Goal: Task Accomplishment & Management: Complete application form

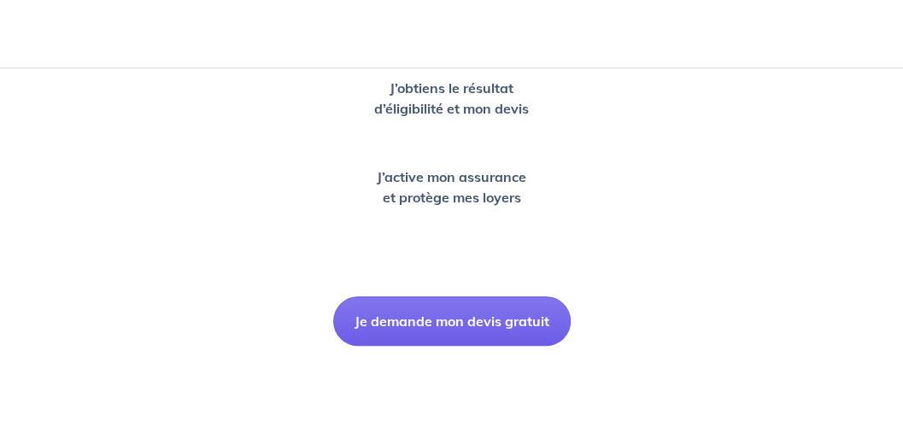
scroll to position [607, 0]
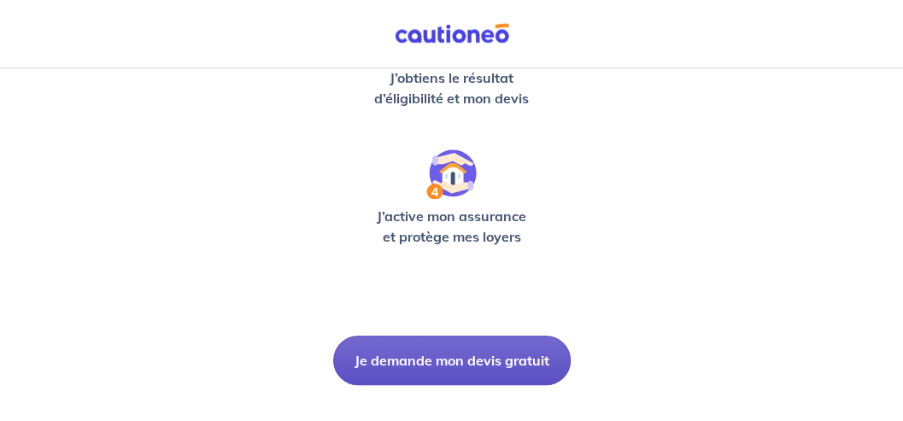
click at [522, 352] on button "Je demande mon devis gratuit" at bounding box center [452, 361] width 238 height 50
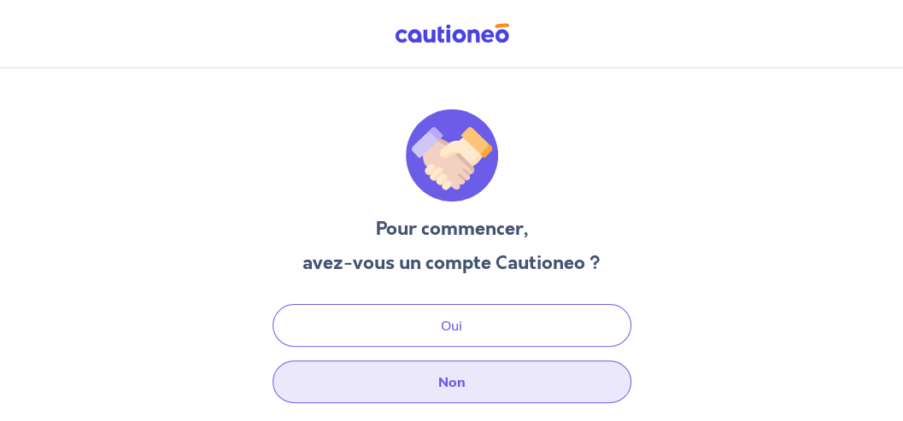
click at [455, 381] on button "Non" at bounding box center [452, 382] width 359 height 43
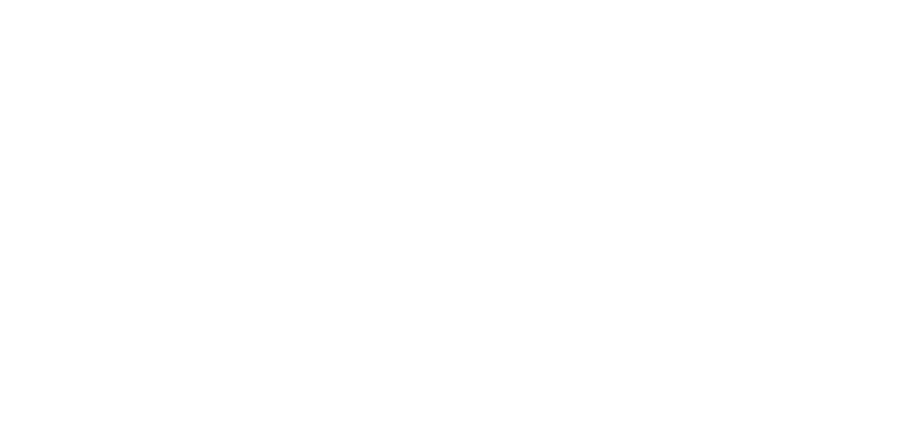
select select "FR"
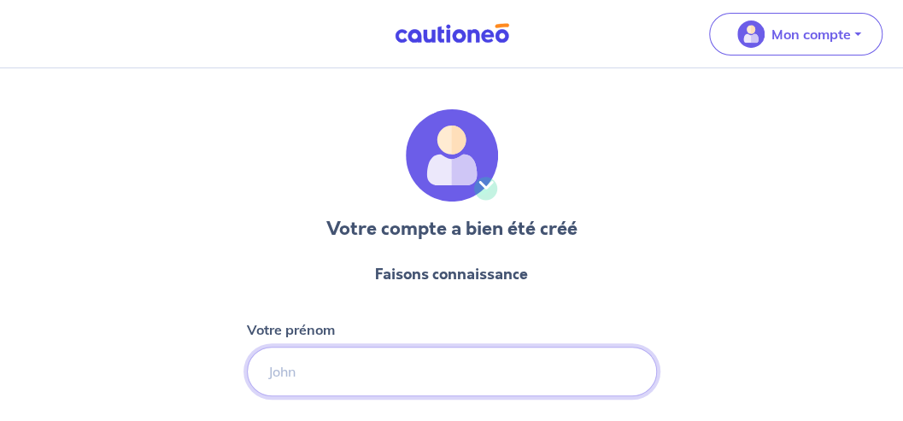
click at [282, 373] on input "Votre prénom" at bounding box center [452, 372] width 410 height 50
type input "Angel"
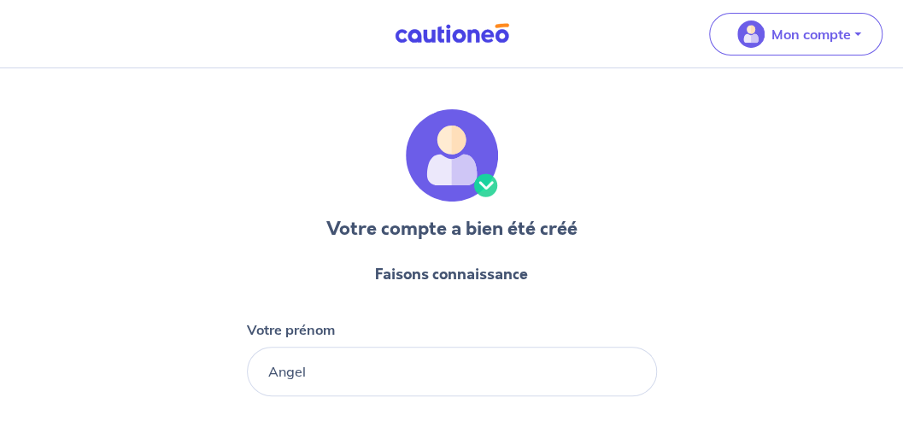
type input "[PERSON_NAME]"
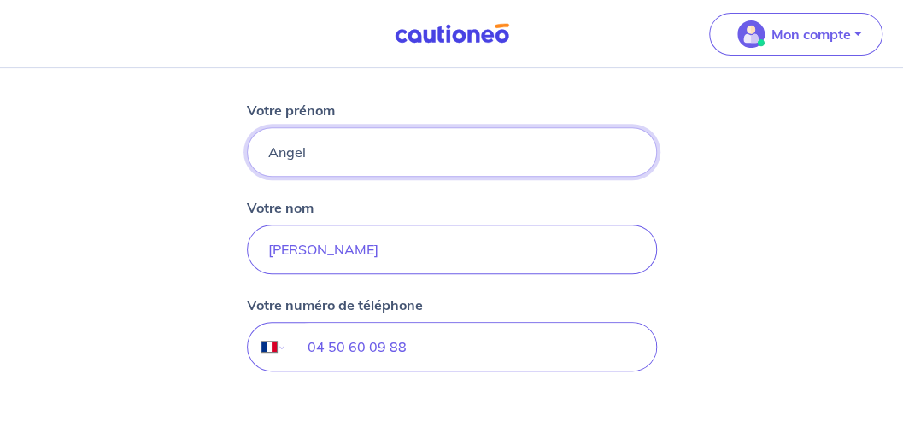
scroll to position [303, 0]
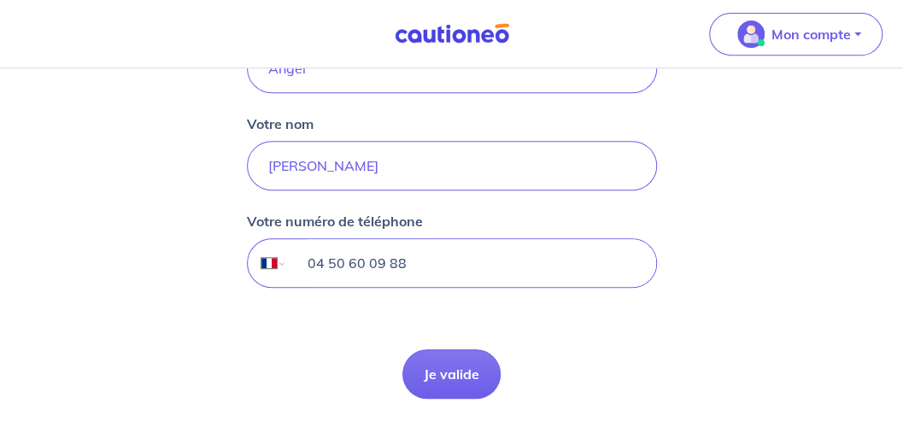
click at [413, 263] on input "04 50 60 09 88" at bounding box center [470, 263] width 369 height 48
type input "06 65 36 15 70"
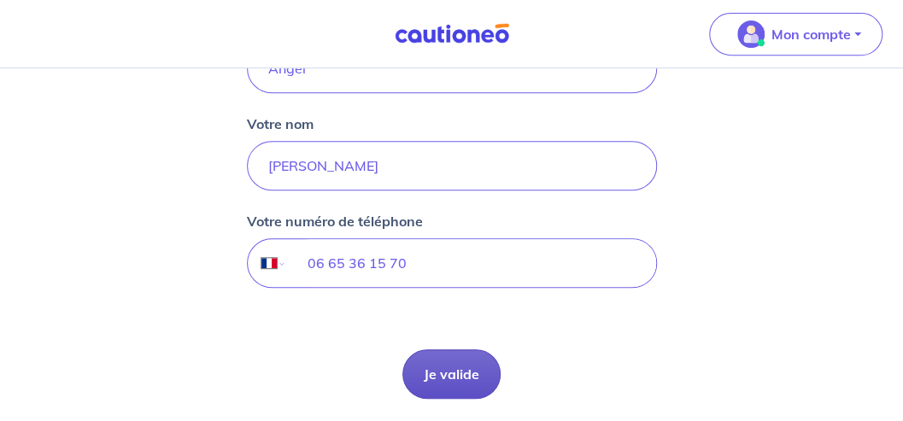
click at [449, 374] on button "Je valide" at bounding box center [451, 374] width 98 height 50
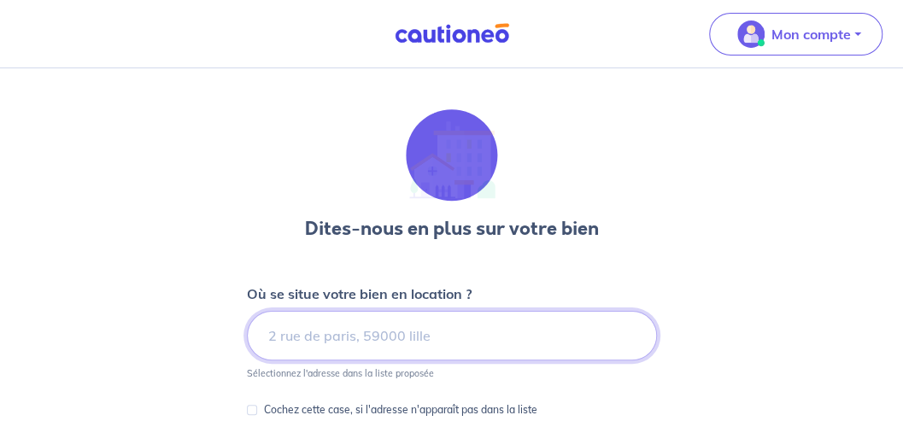
click at [287, 331] on input at bounding box center [452, 336] width 410 height 50
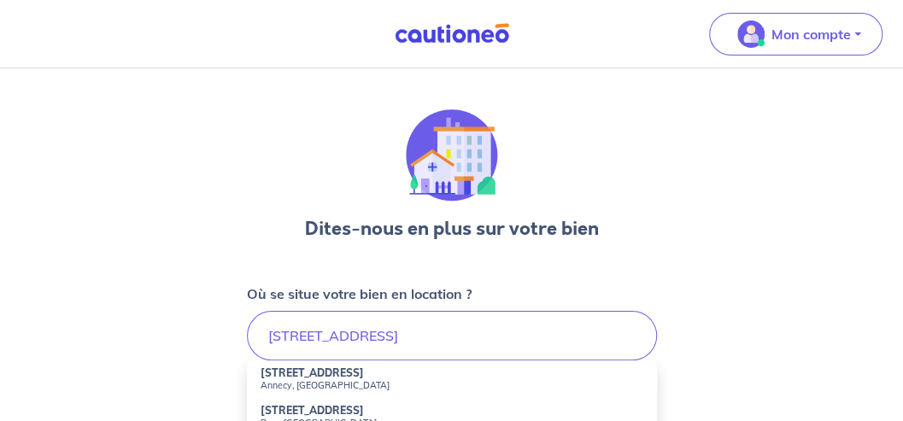
click at [289, 379] on small "Annecy, France" at bounding box center [452, 385] width 383 height 12
type input "35 Avenue des Romains, Annecy, France"
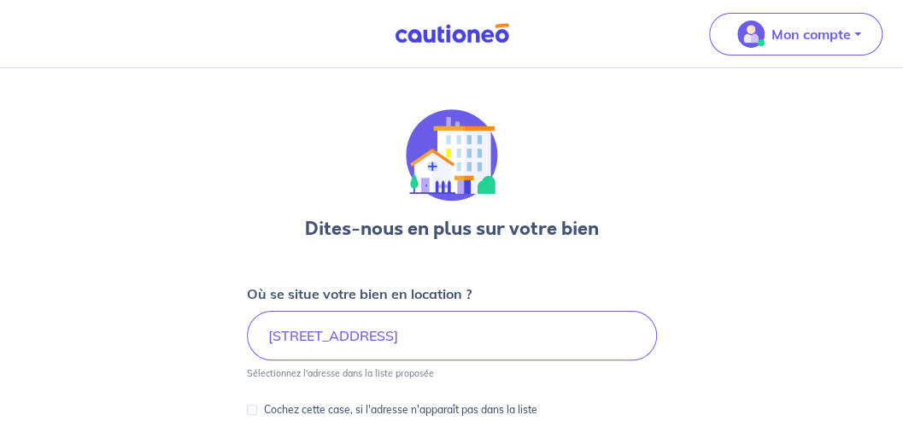
scroll to position [152, 0]
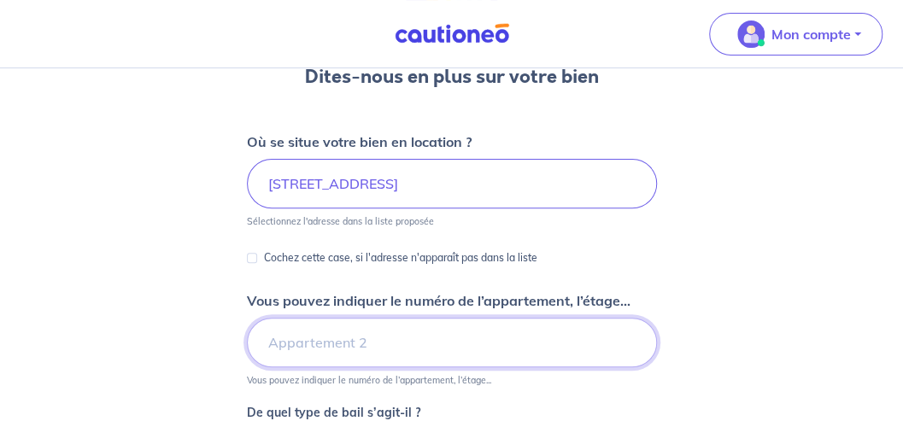
click at [274, 344] on input "Vous pouvez indiquer le numéro de l’appartement, l’étage..." at bounding box center [452, 343] width 410 height 50
type input "4 ème étage"
click at [357, 343] on input "4 ème étage" at bounding box center [452, 343] width 410 height 50
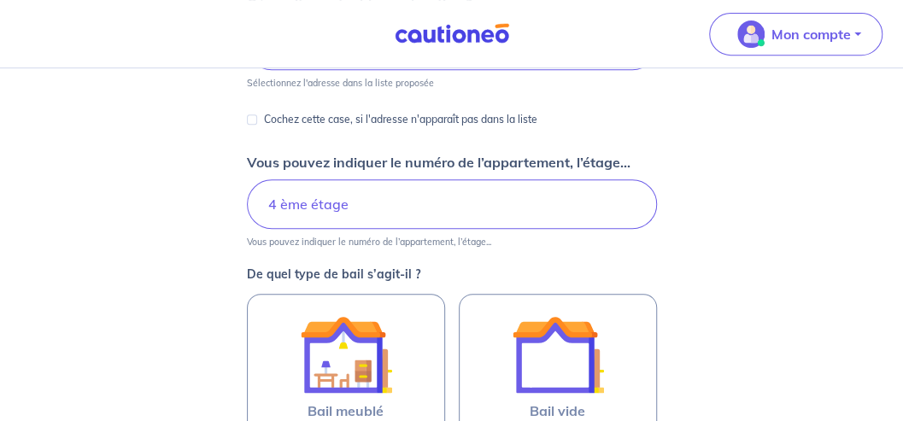
scroll to position [303, 0]
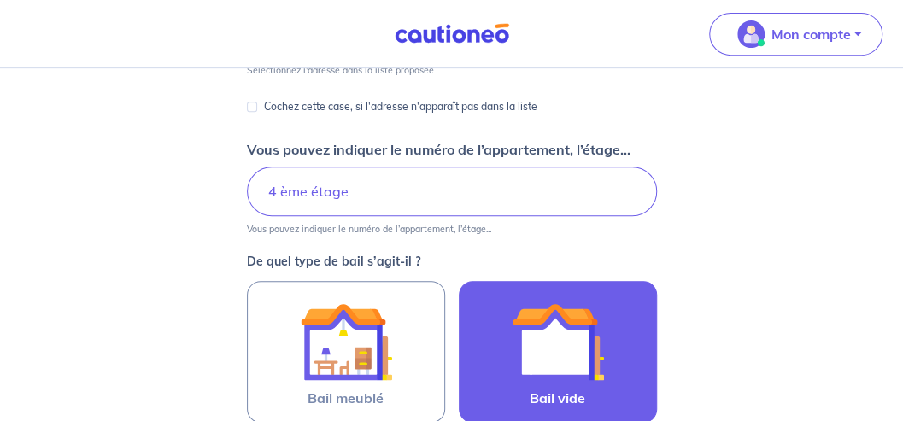
click at [542, 368] on img at bounding box center [558, 342] width 92 height 92
click at [0, 0] on input "Bail vide" at bounding box center [0, 0] width 0 height 0
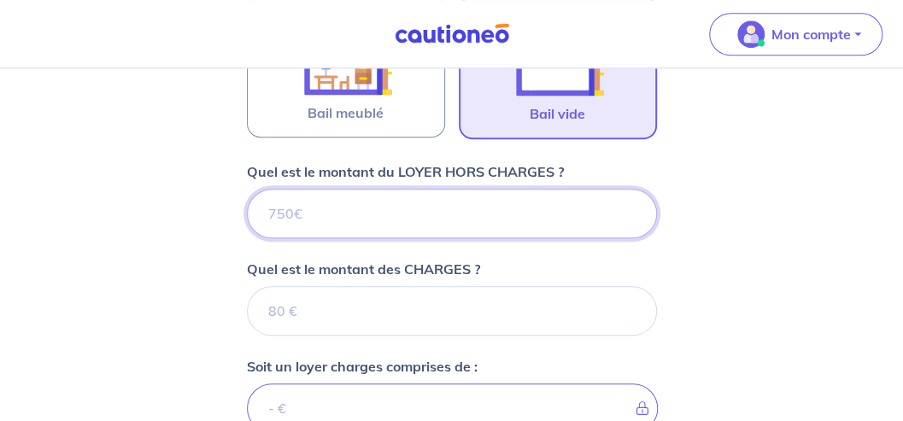
scroll to position [590, 0]
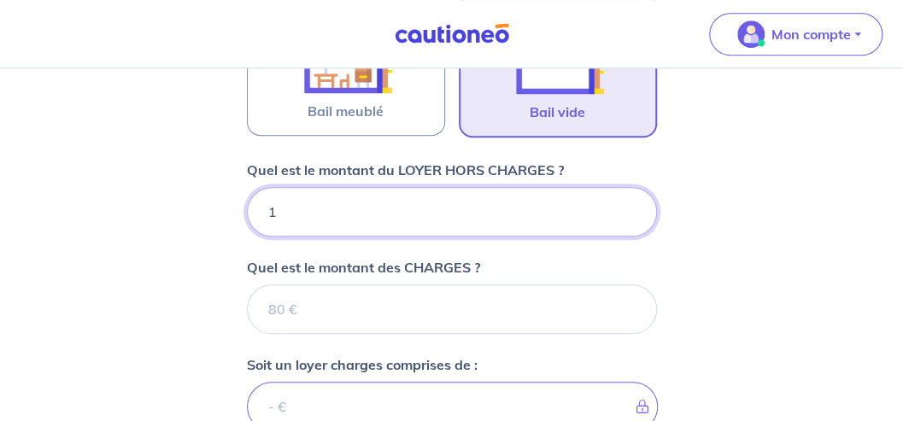
type input "10"
type input "107"
type input "1070"
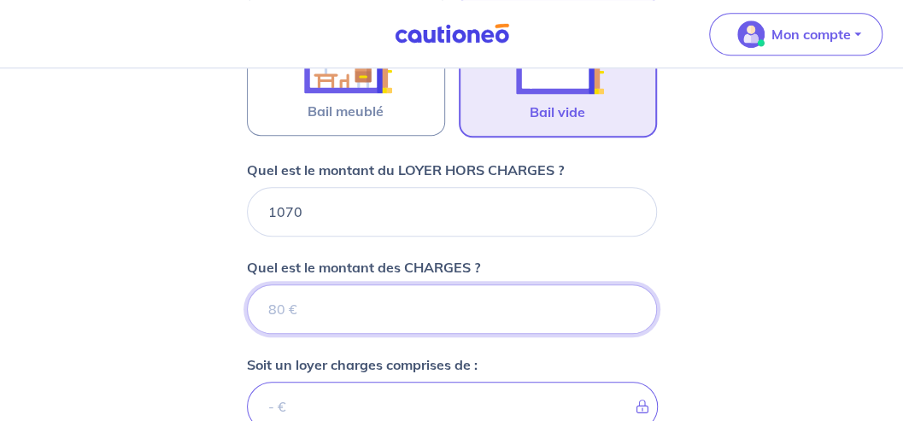
click at [274, 310] on input "Quel est le montant des CHARGES ?" at bounding box center [452, 309] width 410 height 50
type input "30"
type input "1100"
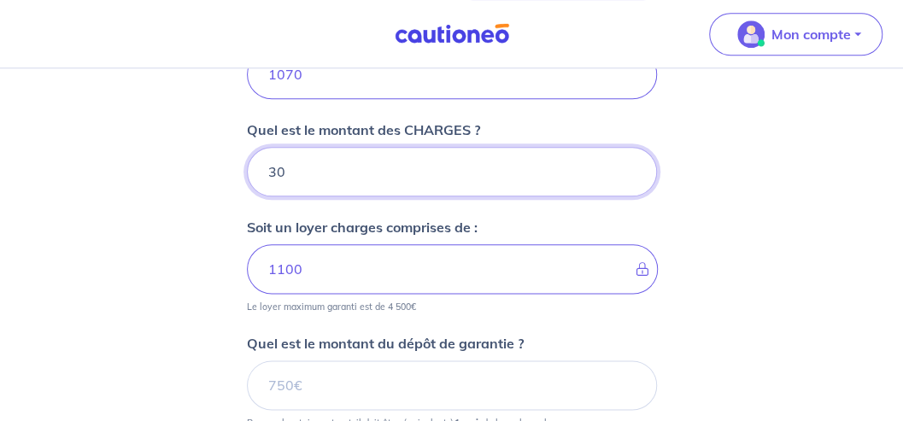
scroll to position [742, 0]
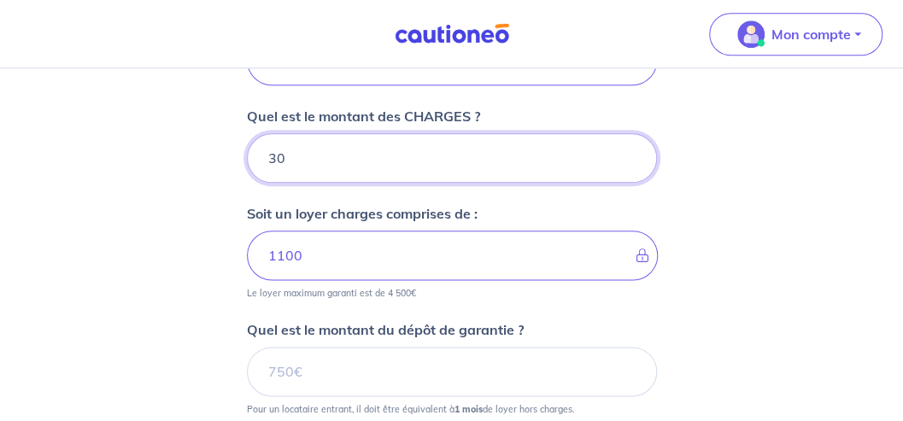
type input "30"
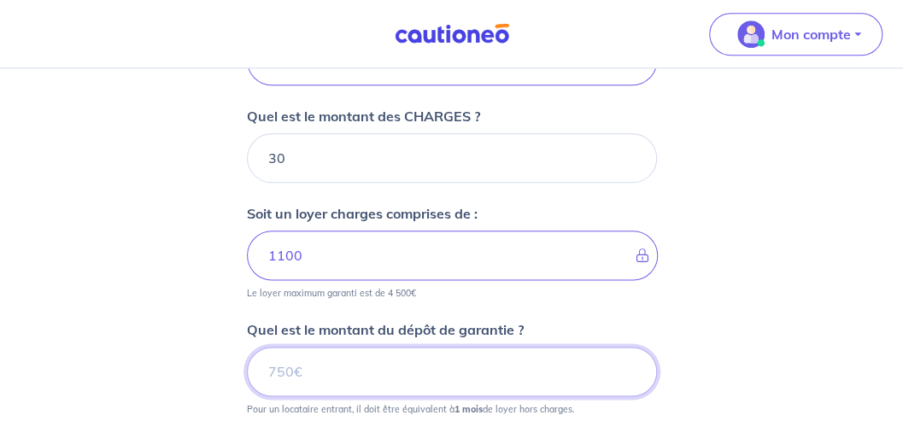
click at [278, 364] on input "Quel est le montant du dépôt de garantie ?" at bounding box center [452, 372] width 410 height 50
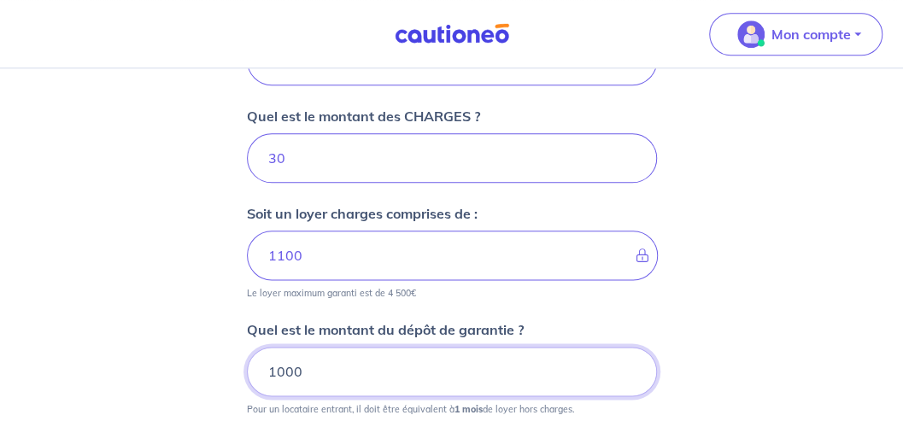
type input "1000"
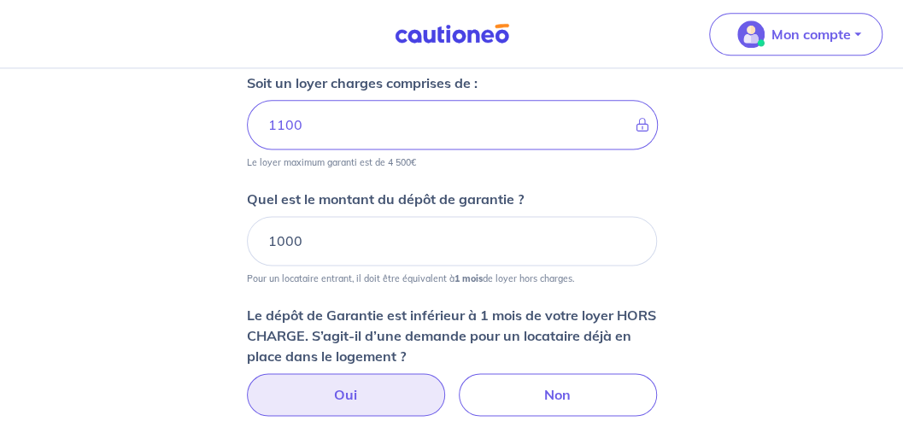
scroll to position [894, 0]
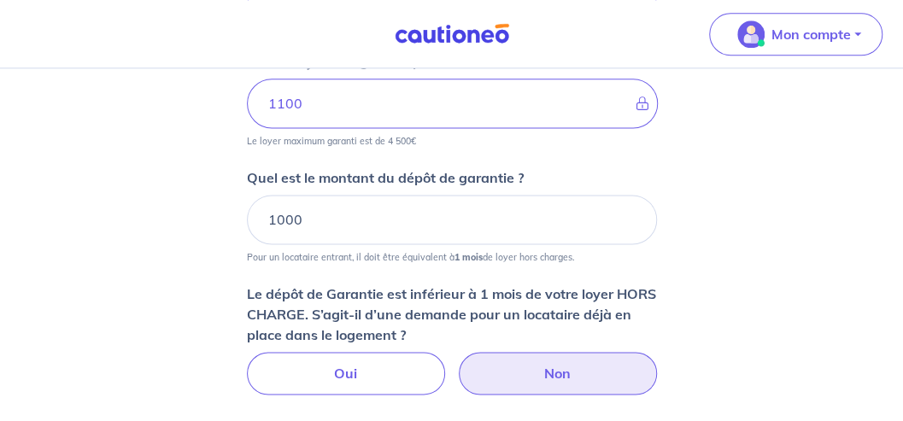
click at [509, 372] on label "Non" at bounding box center [558, 373] width 198 height 43
click at [457, 363] on input "Non" at bounding box center [451, 357] width 11 height 11
radio input "true"
click at [559, 369] on label "Non" at bounding box center [558, 373] width 198 height 43
click at [457, 363] on input "Non" at bounding box center [451, 357] width 11 height 11
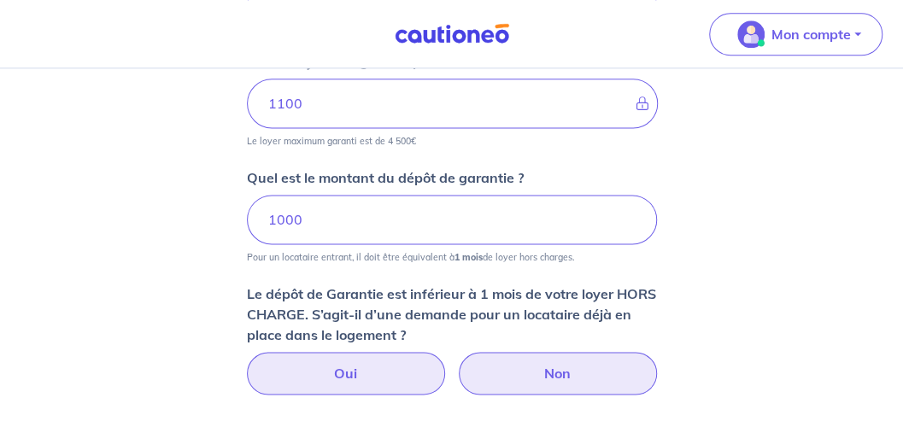
click at [340, 372] on label "Oui" at bounding box center [346, 373] width 198 height 43
click at [446, 363] on input "Oui" at bounding box center [451, 357] width 11 height 11
radio input "true"
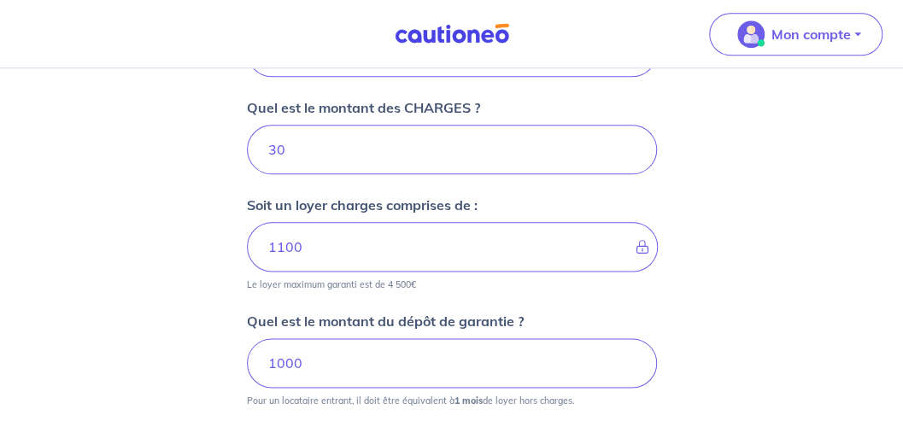
scroll to position [742, 0]
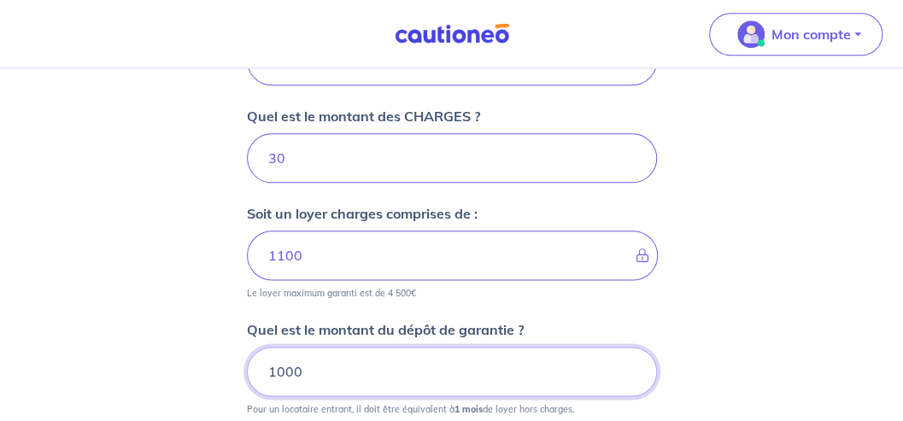
click at [307, 371] on input "1000" at bounding box center [452, 372] width 410 height 50
type input "1070"
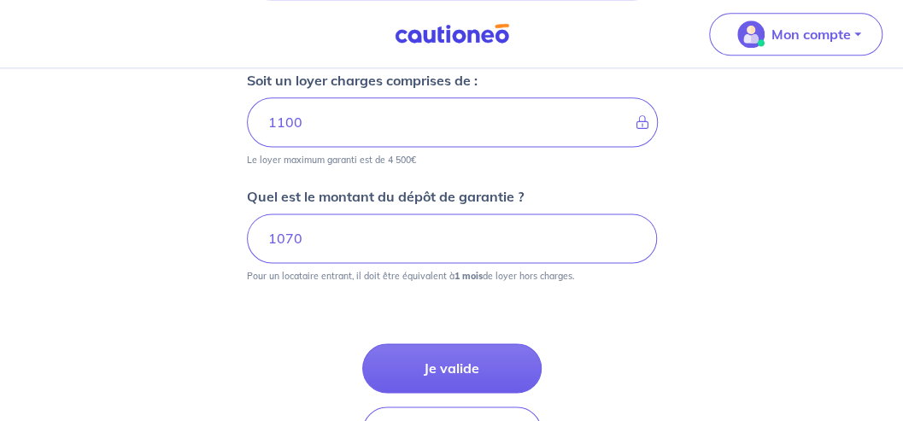
scroll to position [894, 0]
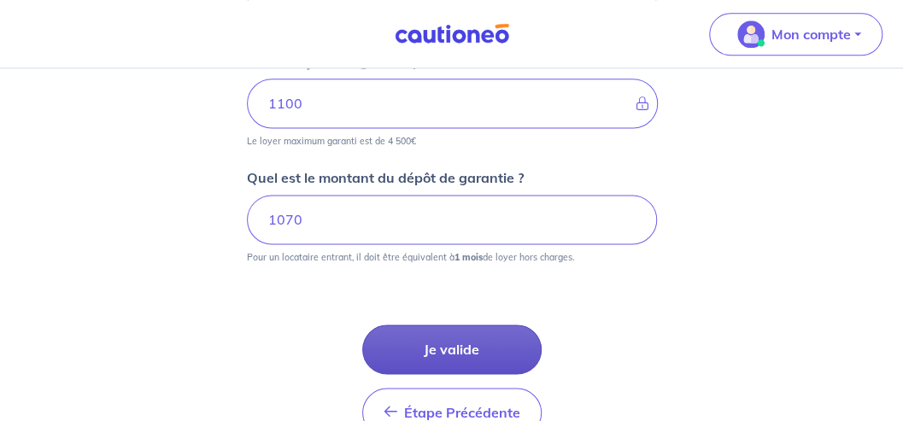
click at [460, 346] on button "Je valide" at bounding box center [451, 350] width 179 height 50
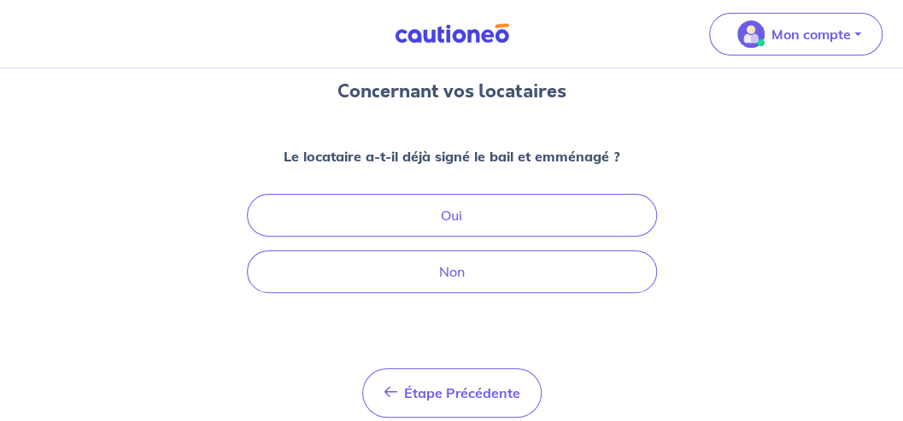
scroll to position [152, 0]
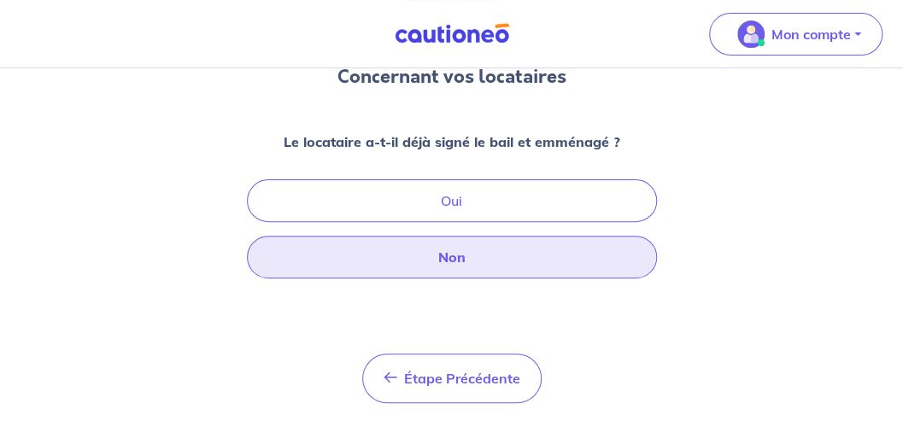
click at [448, 253] on button "Non" at bounding box center [452, 257] width 410 height 43
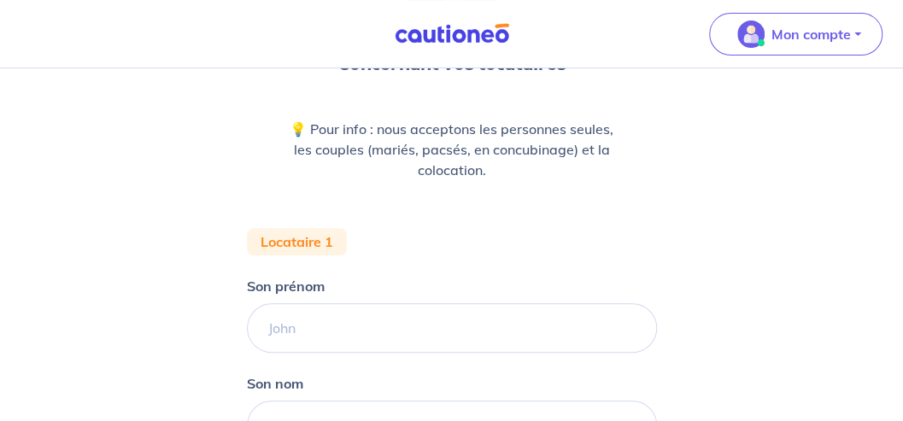
scroll to position [152, 0]
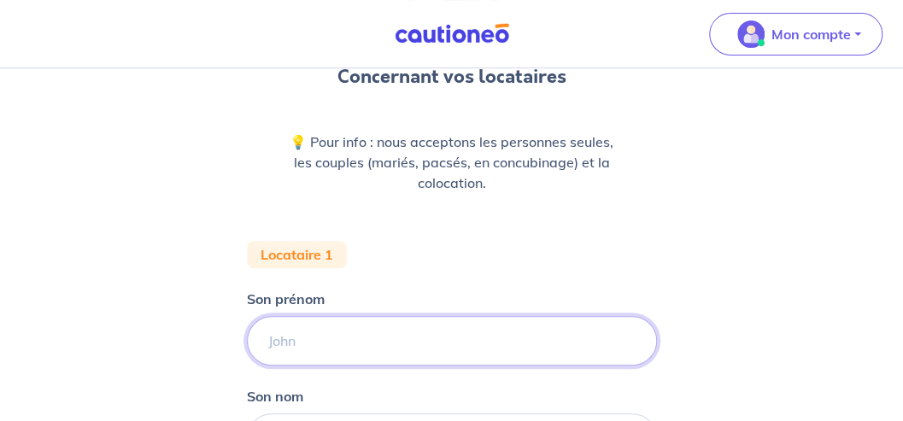
click at [285, 342] on input "Son prénom" at bounding box center [452, 341] width 410 height 50
type input "x"
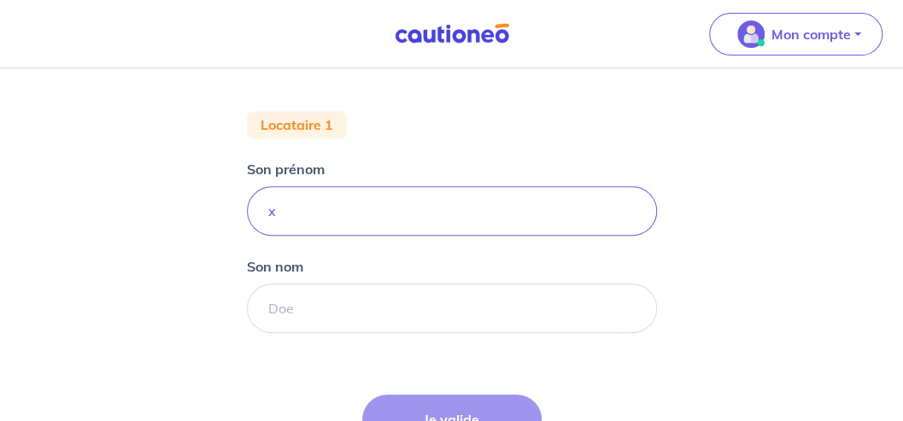
scroll to position [303, 0]
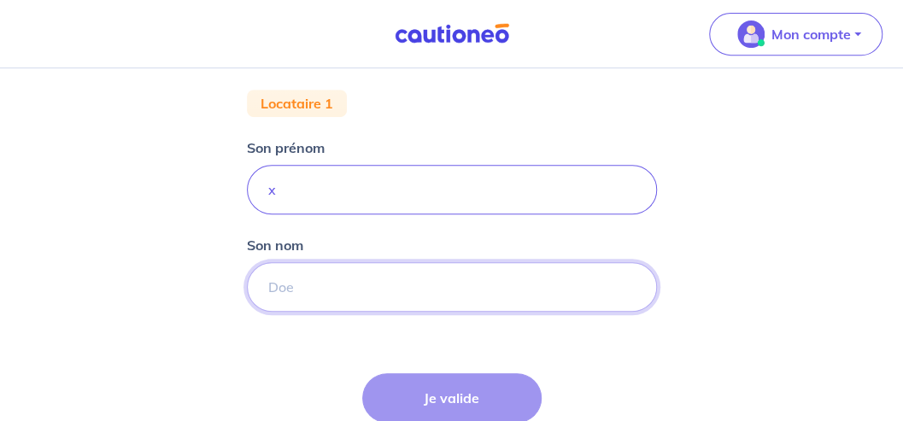
click at [270, 285] on input "Son nom" at bounding box center [452, 287] width 410 height 50
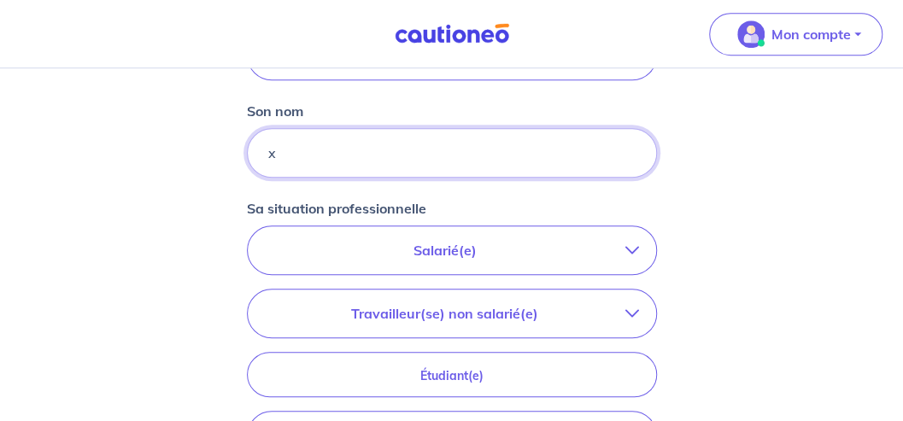
scroll to position [455, 0]
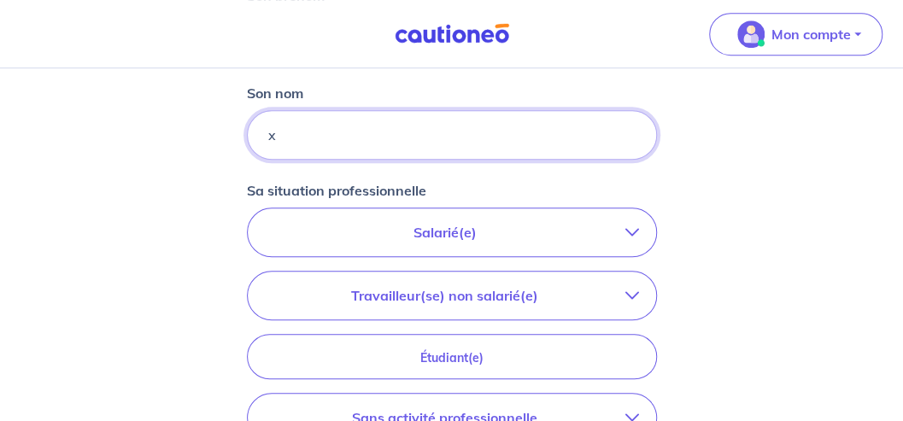
type input "x"
click at [528, 229] on p "Salarié(e)" at bounding box center [445, 232] width 361 height 21
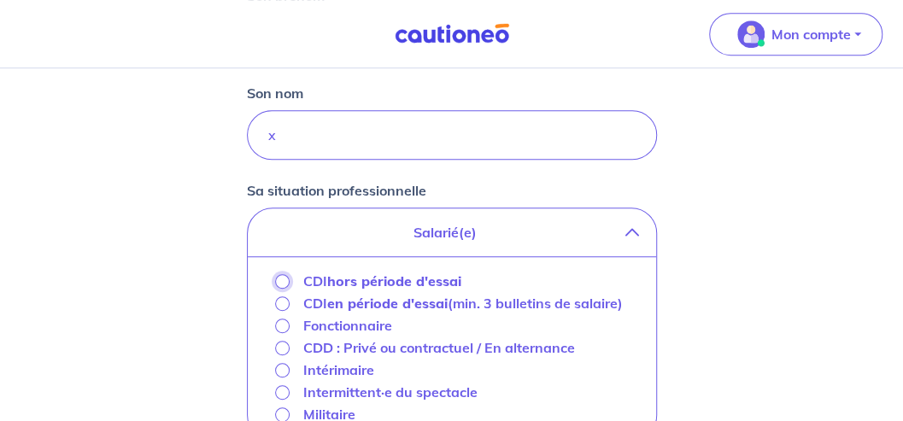
click at [280, 277] on input "CDI hors période d'essai" at bounding box center [282, 281] width 15 height 15
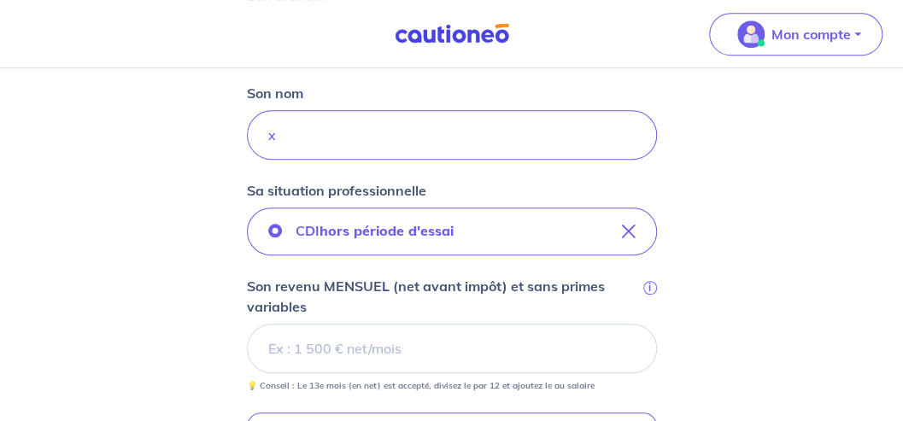
click at [314, 343] on input "Son revenu MENSUEL (net avant impôt) et sans primes variables i" at bounding box center [452, 349] width 410 height 50
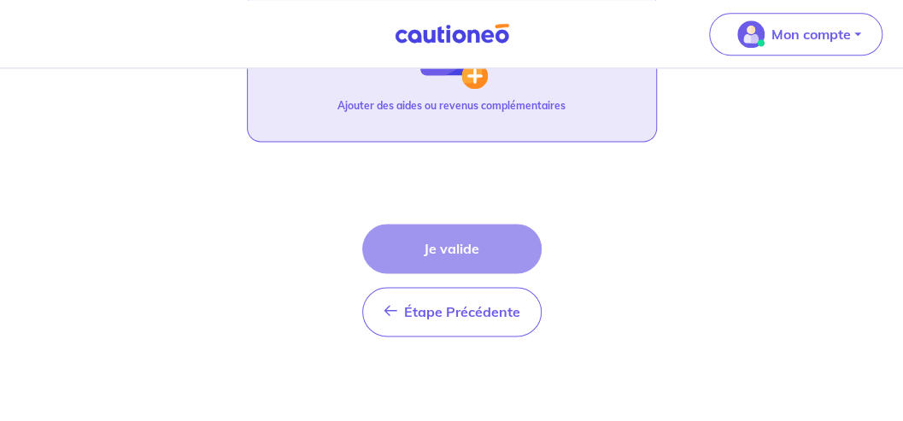
scroll to position [877, 0]
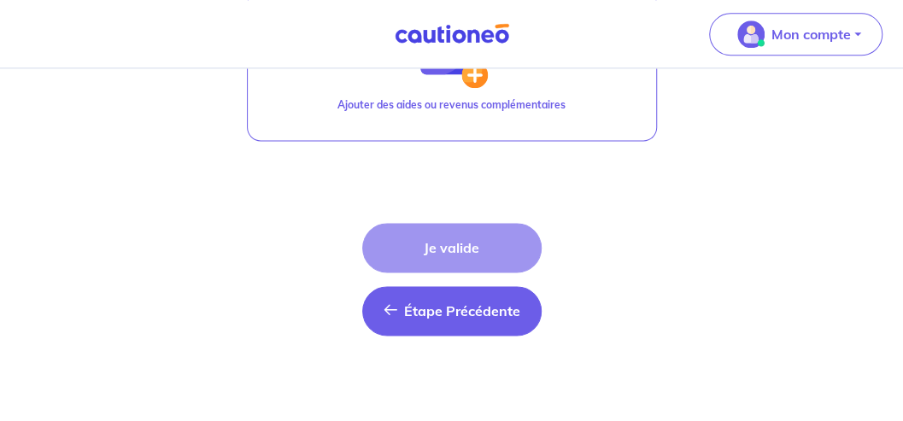
click at [417, 309] on span "Étape Précédente" at bounding box center [462, 310] width 116 height 17
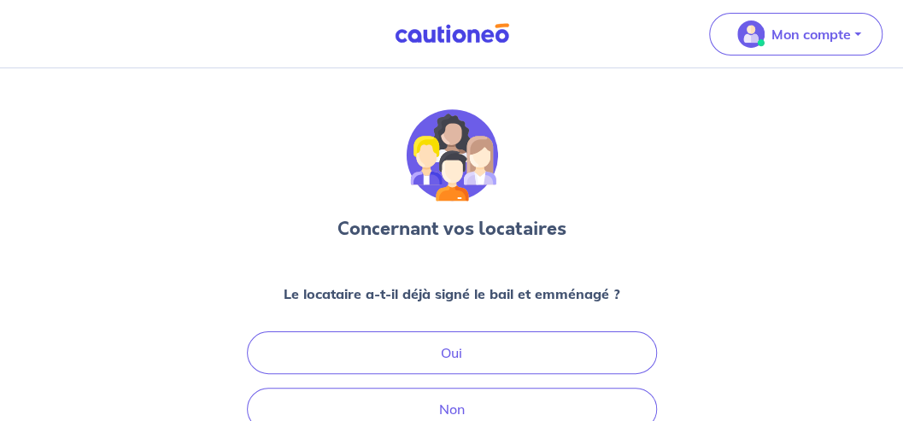
scroll to position [152, 0]
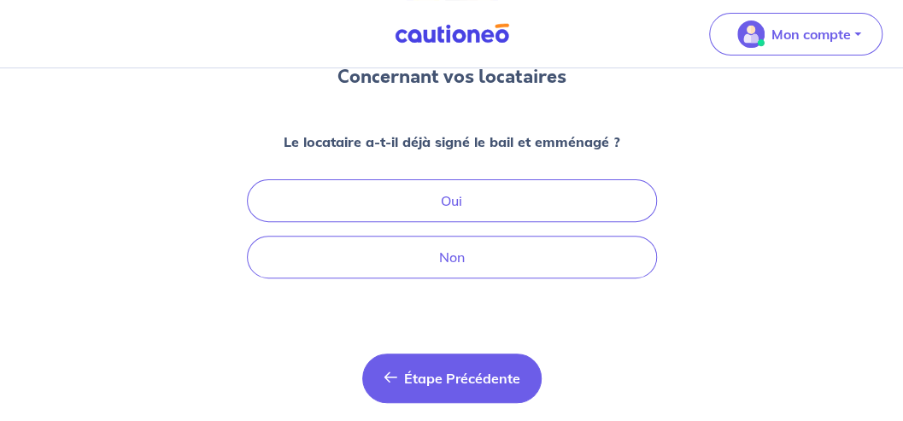
click at [426, 377] on span "Étape Précédente" at bounding box center [462, 378] width 116 height 17
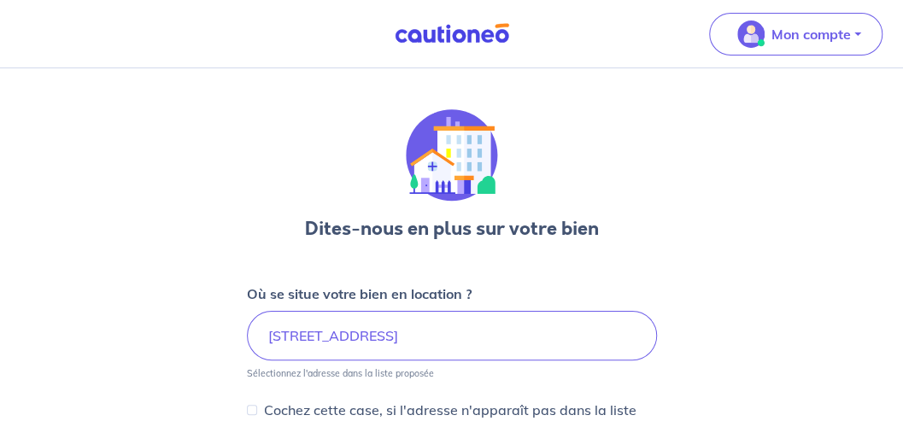
select select "FR"
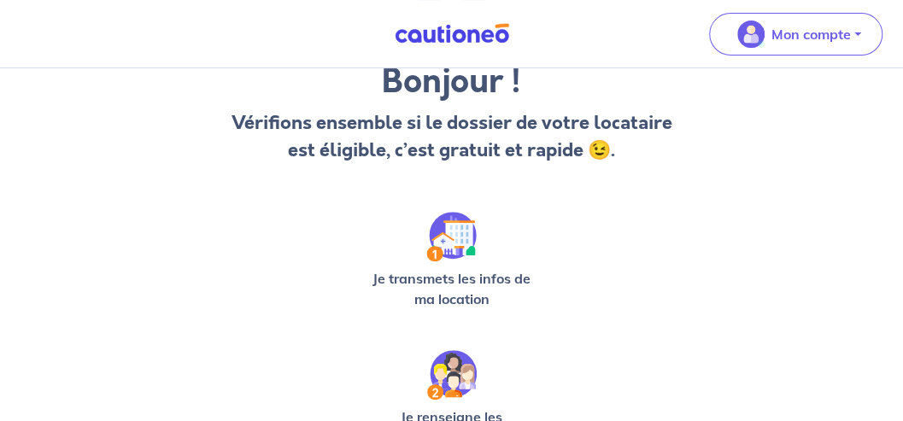
scroll to position [303, 0]
